Goal: Task Accomplishment & Management: Manage account settings

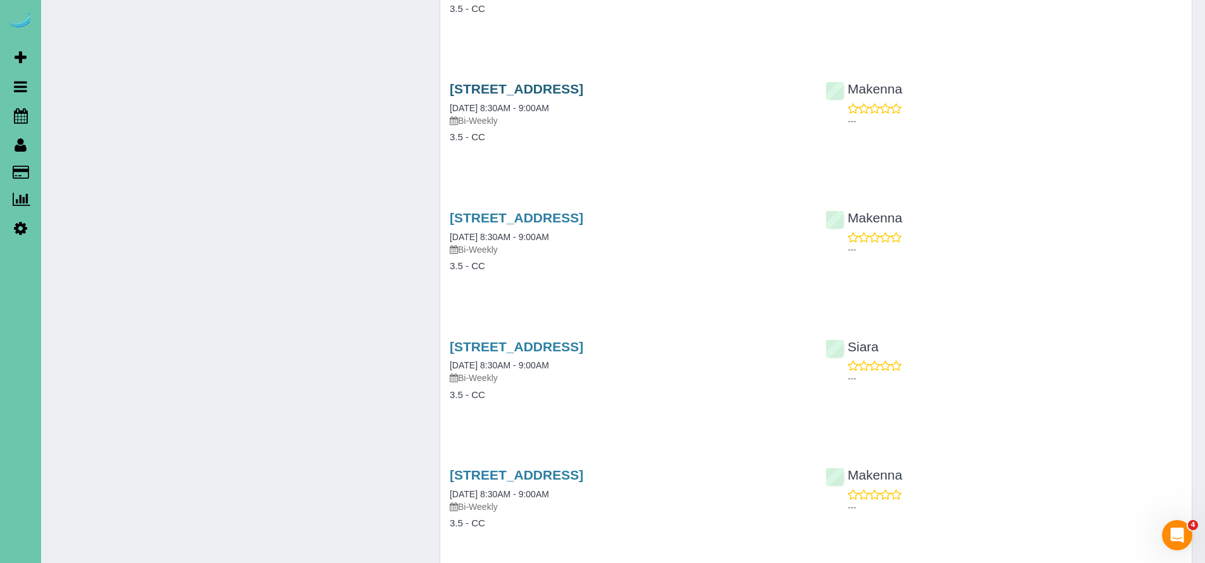
scroll to position [2618, 0]
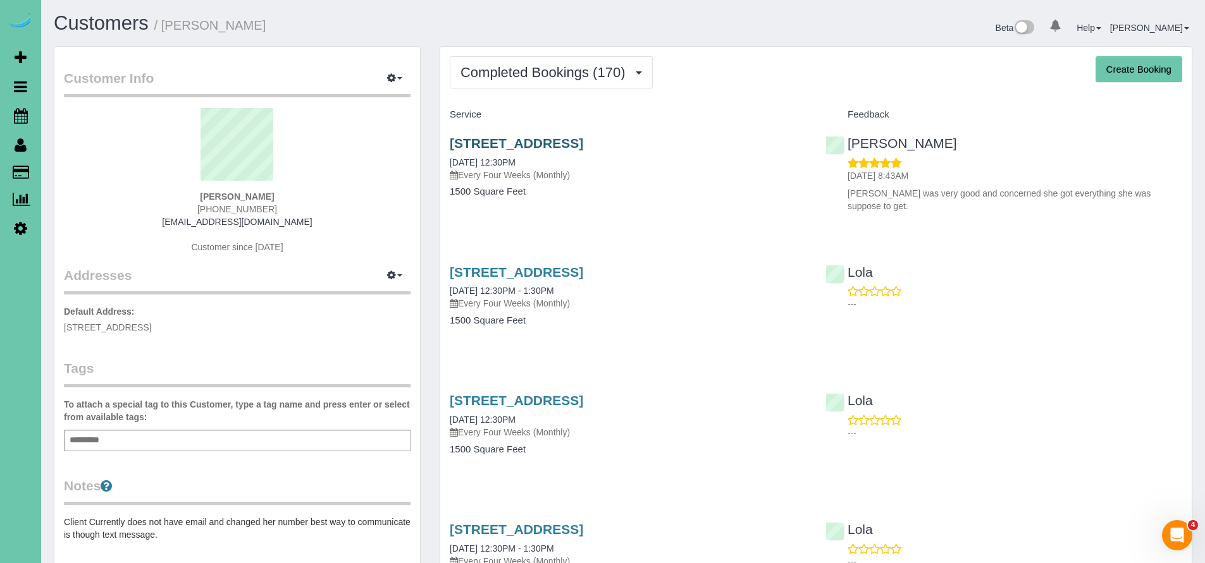
click at [508, 136] on link "1312 N 209 Street, Elkhorn, NE 68022" at bounding box center [516, 143] width 133 height 15
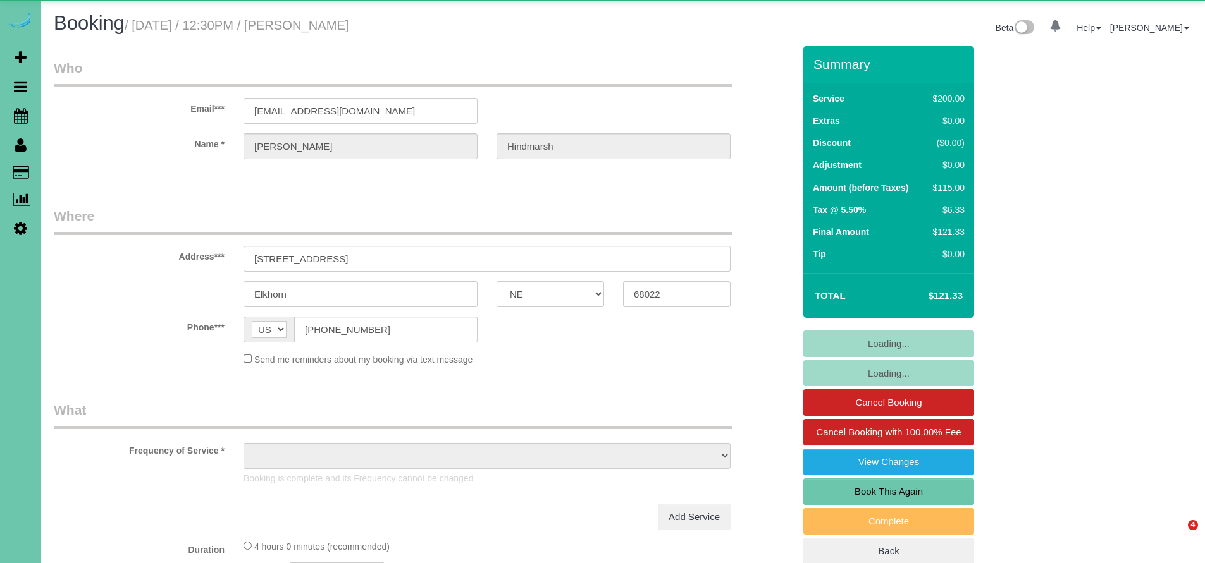
select select "NE"
select select "object:645"
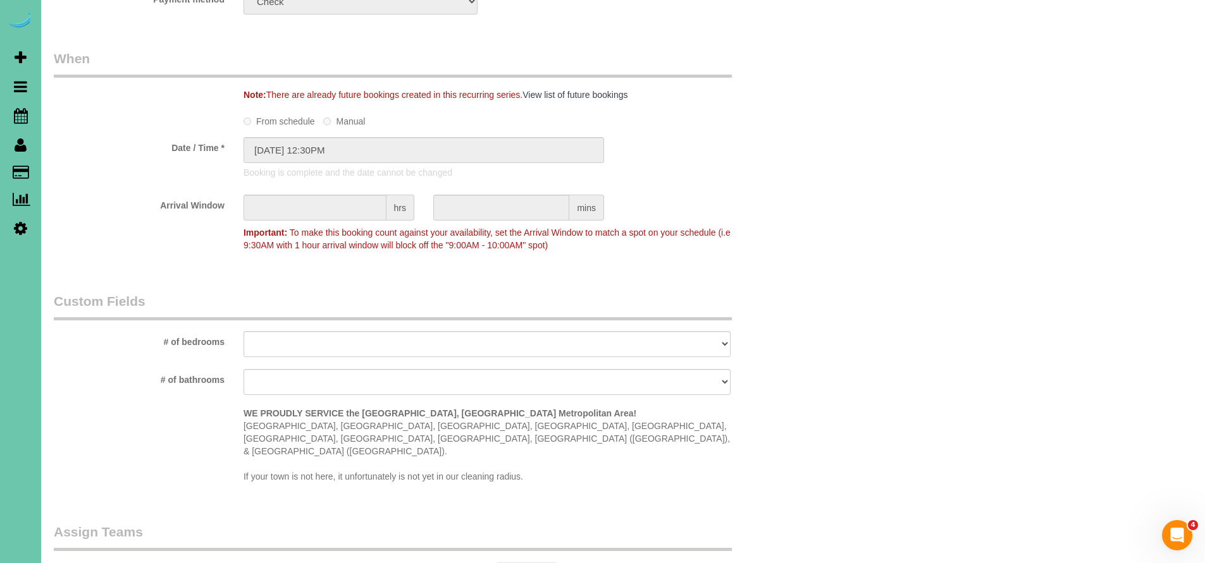
scroll to position [486, 0]
